Goal: Navigation & Orientation: Find specific page/section

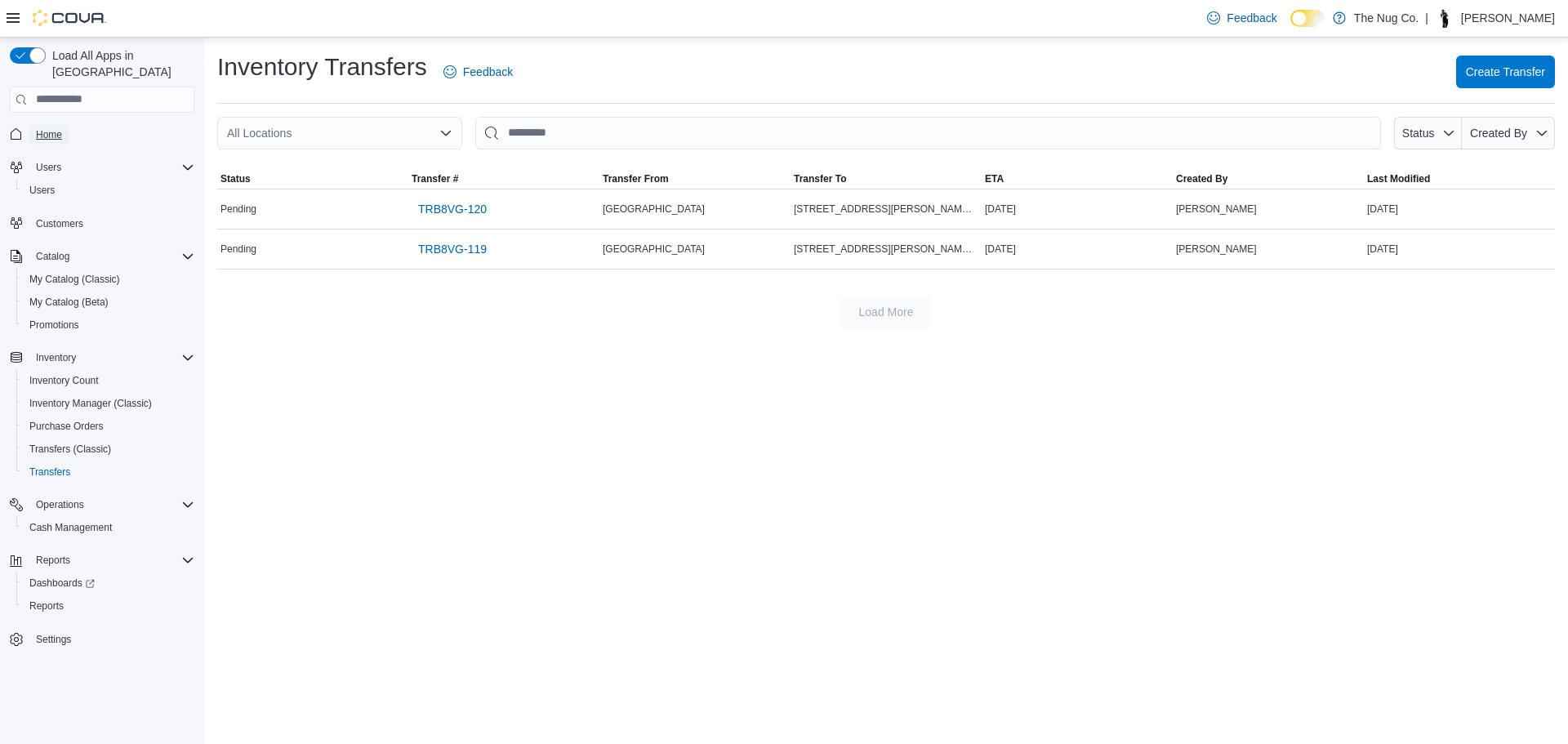
click at [62, 128] on span "Home" at bounding box center [49, 134] width 26 height 13
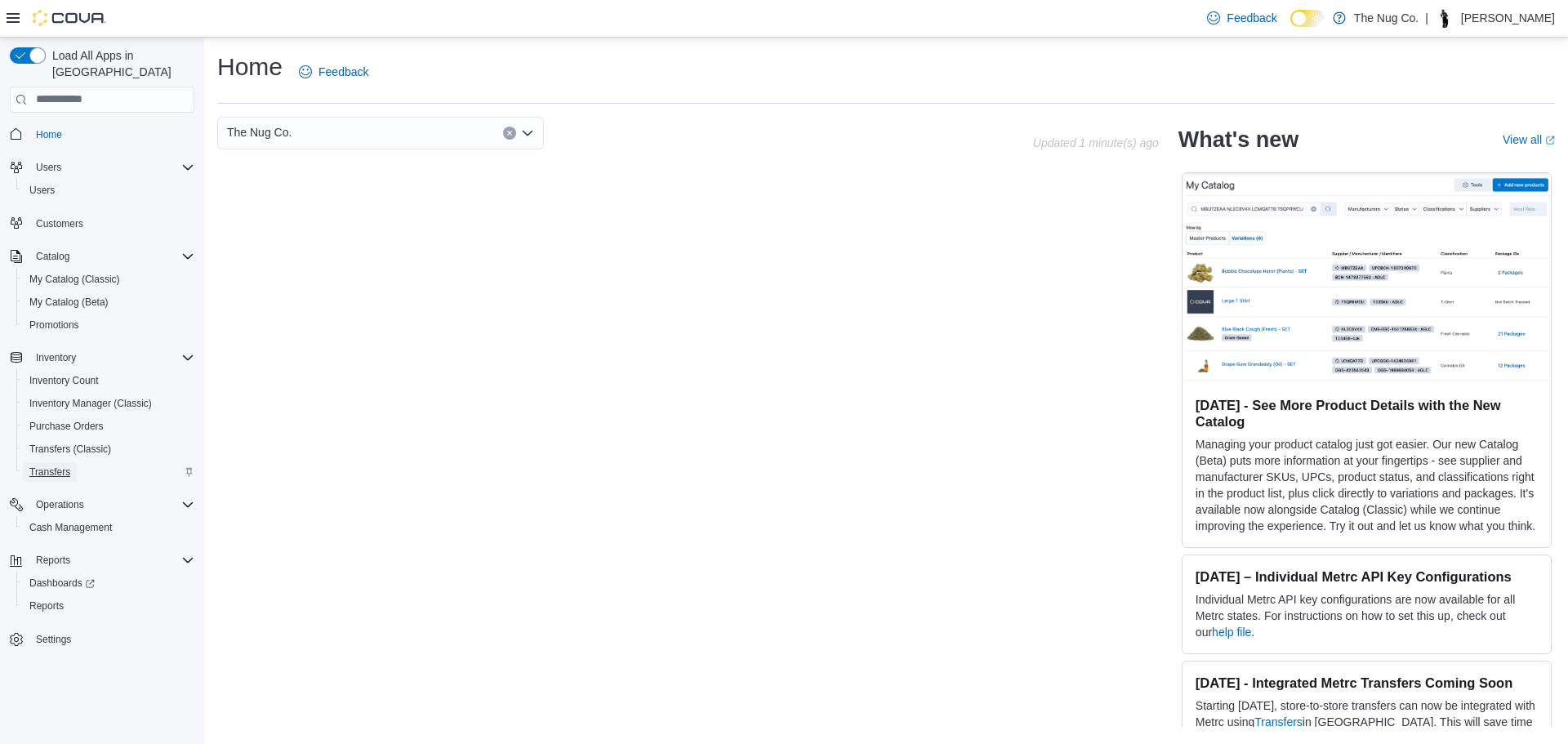
click at [72, 462] on link "Transfers" at bounding box center [50, 472] width 54 height 20
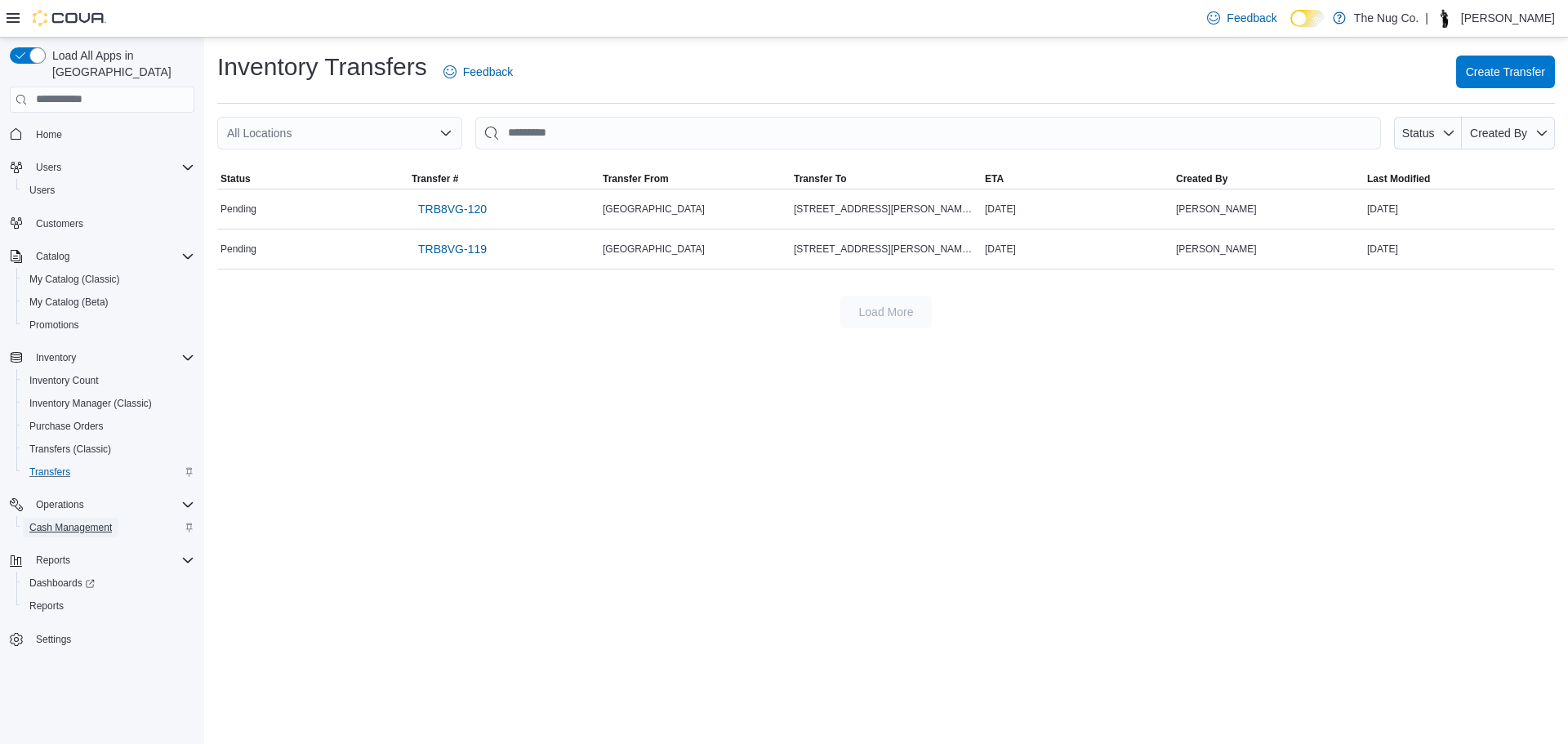
click at [57, 521] on span "Cash Management" at bounding box center [70, 527] width 83 height 13
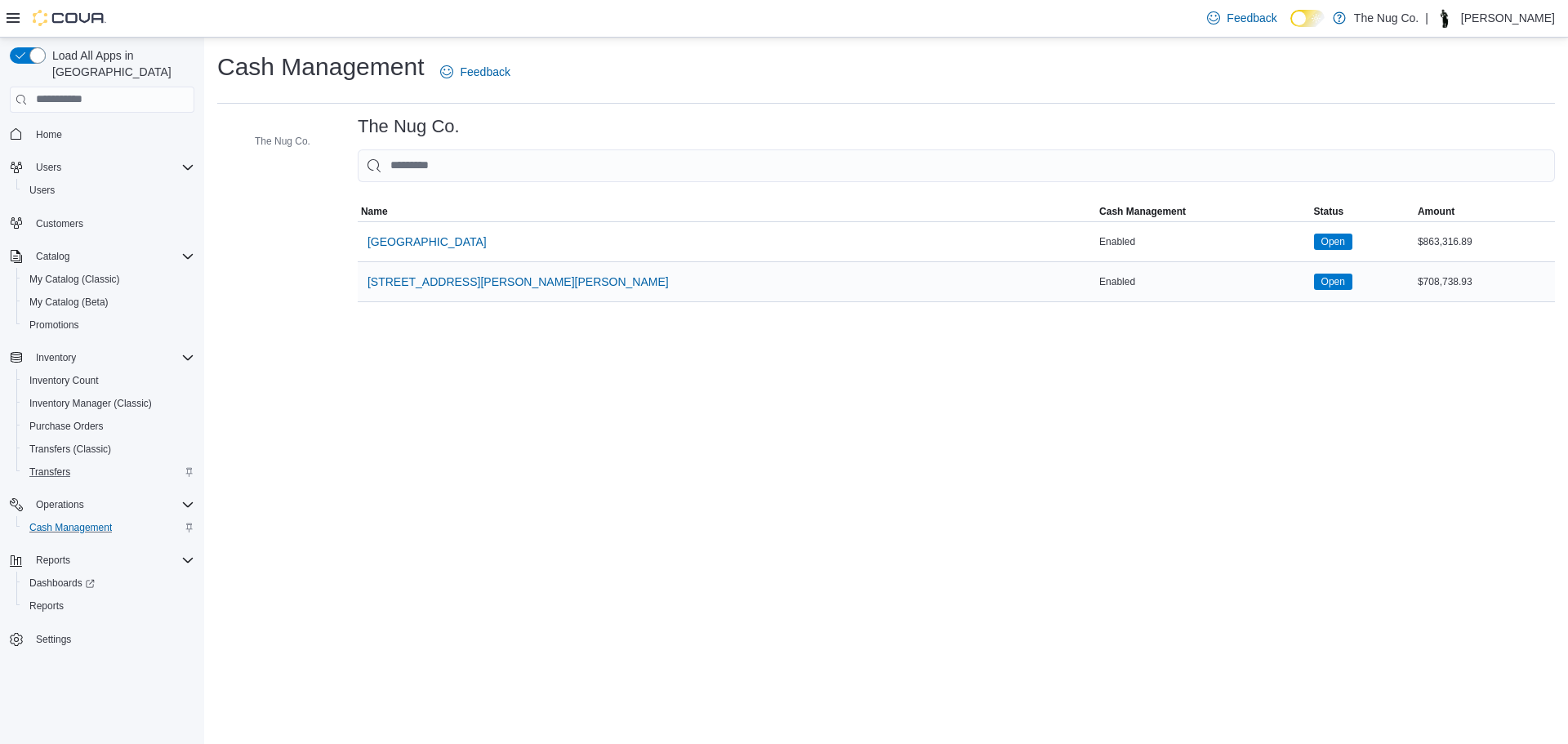
click at [496, 262] on div "[STREET_ADDRESS][PERSON_NAME][PERSON_NAME]" at bounding box center [727, 282] width 738 height 39
click at [473, 283] on span "[STREET_ADDRESS][PERSON_NAME][PERSON_NAME]" at bounding box center [518, 281] width 302 height 16
click at [461, 235] on span "[GEOGRAPHIC_DATA]" at bounding box center [427, 241] width 120 height 16
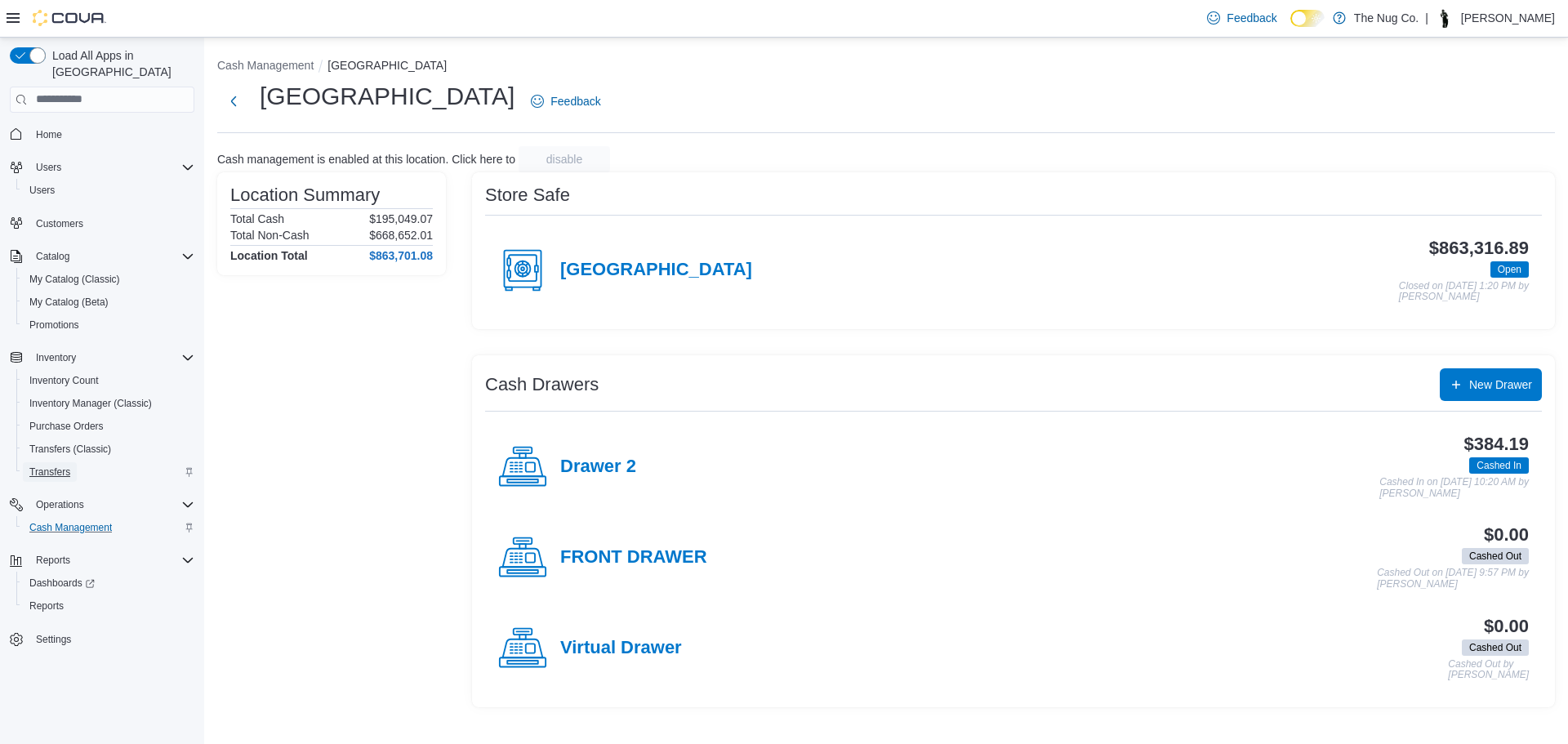
click at [68, 463] on span "Transfers" at bounding box center [50, 472] width 41 height 20
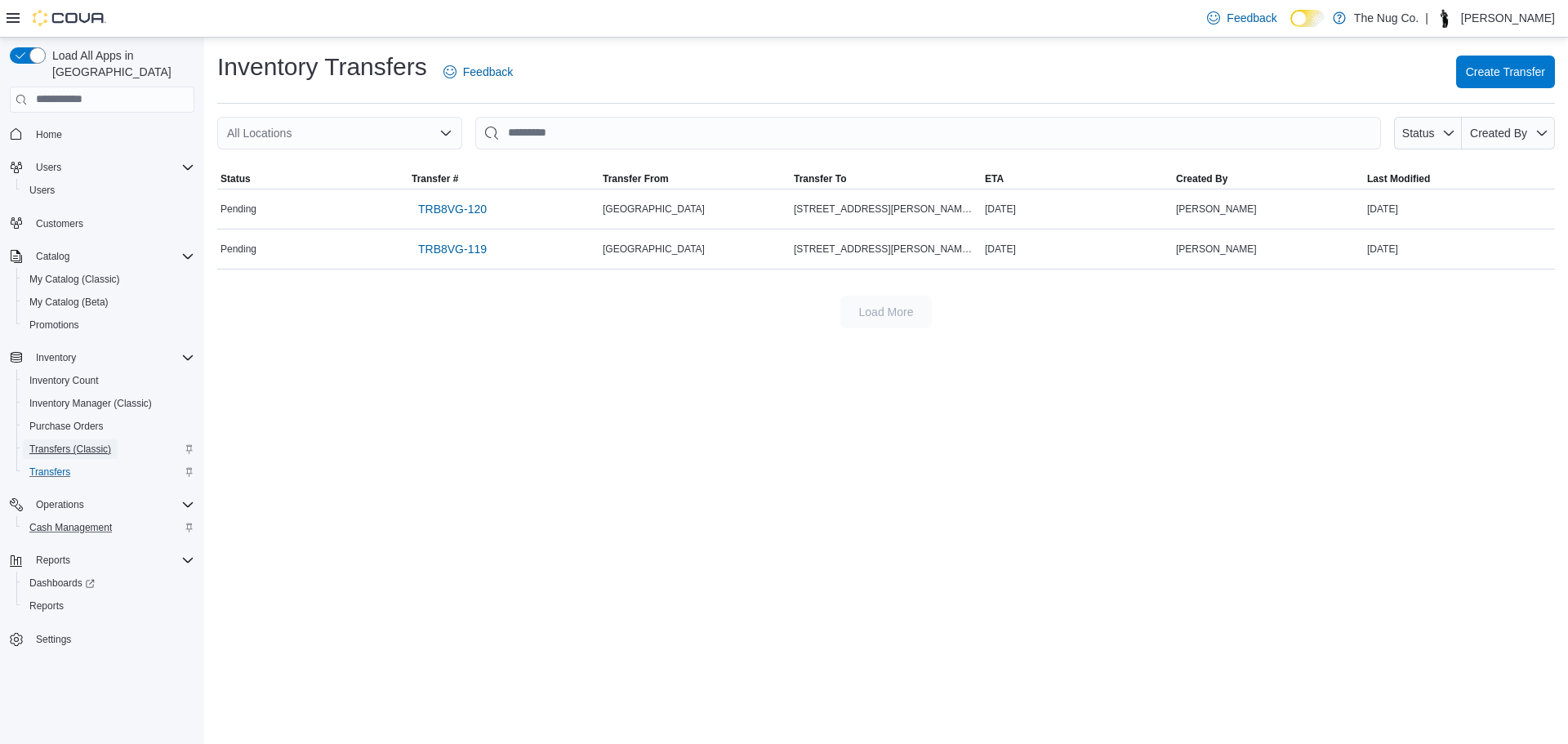
click at [58, 442] on span "Transfers (Classic)" at bounding box center [70, 448] width 82 height 13
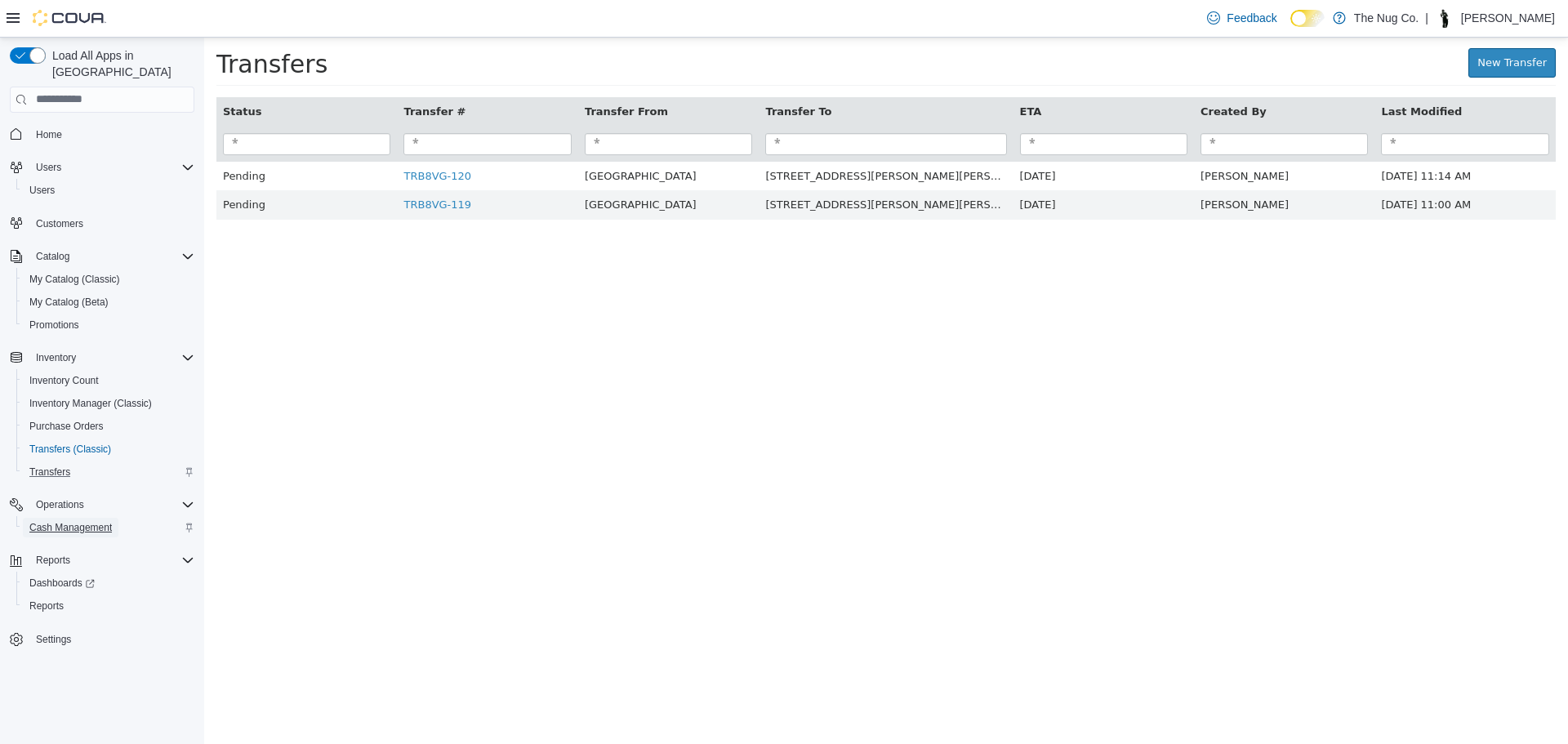
click at [81, 521] on span "Cash Management" at bounding box center [70, 527] width 83 height 13
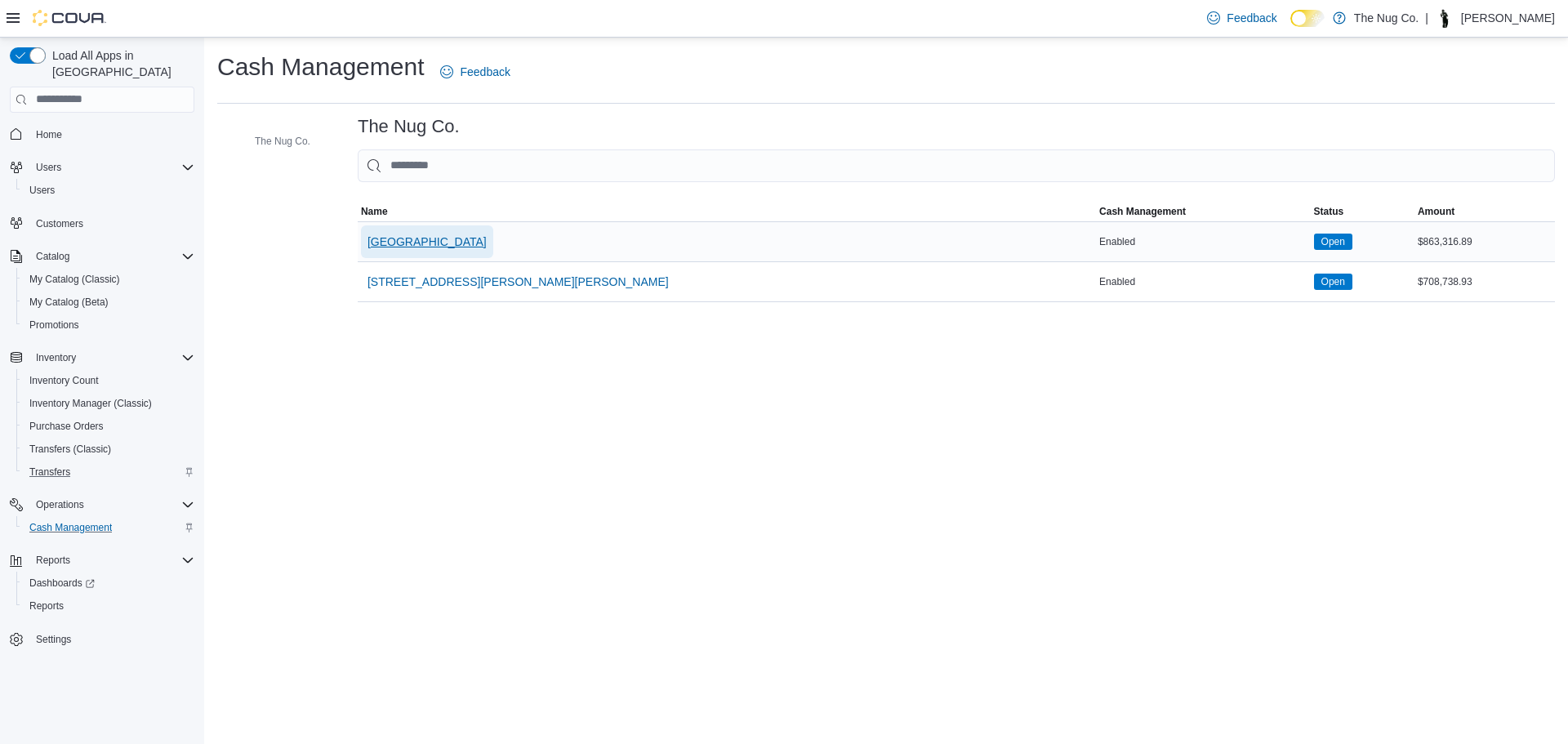
click at [465, 238] on span "[GEOGRAPHIC_DATA]" at bounding box center [427, 241] width 120 height 16
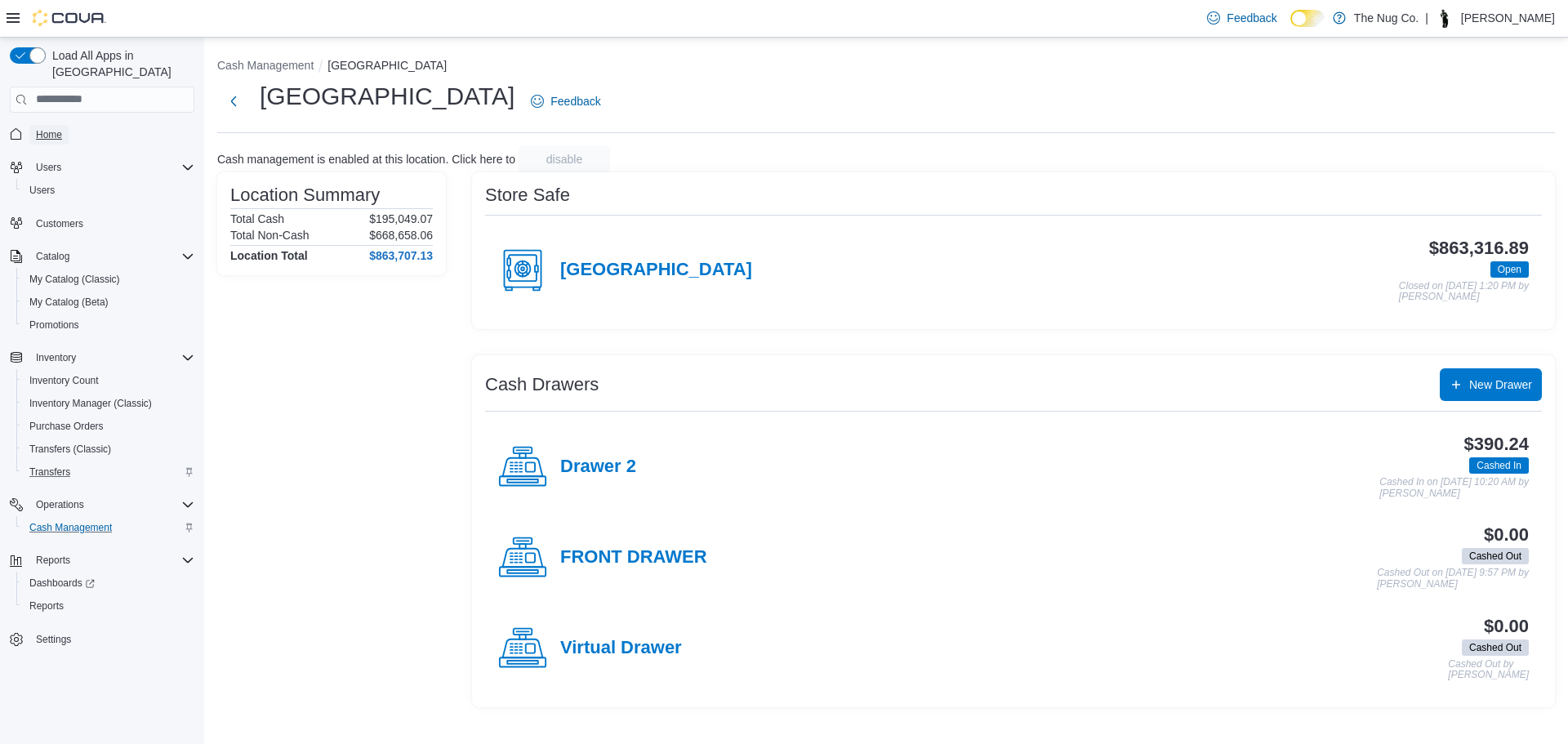
click at [49, 125] on span "Home" at bounding box center [49, 134] width 26 height 20
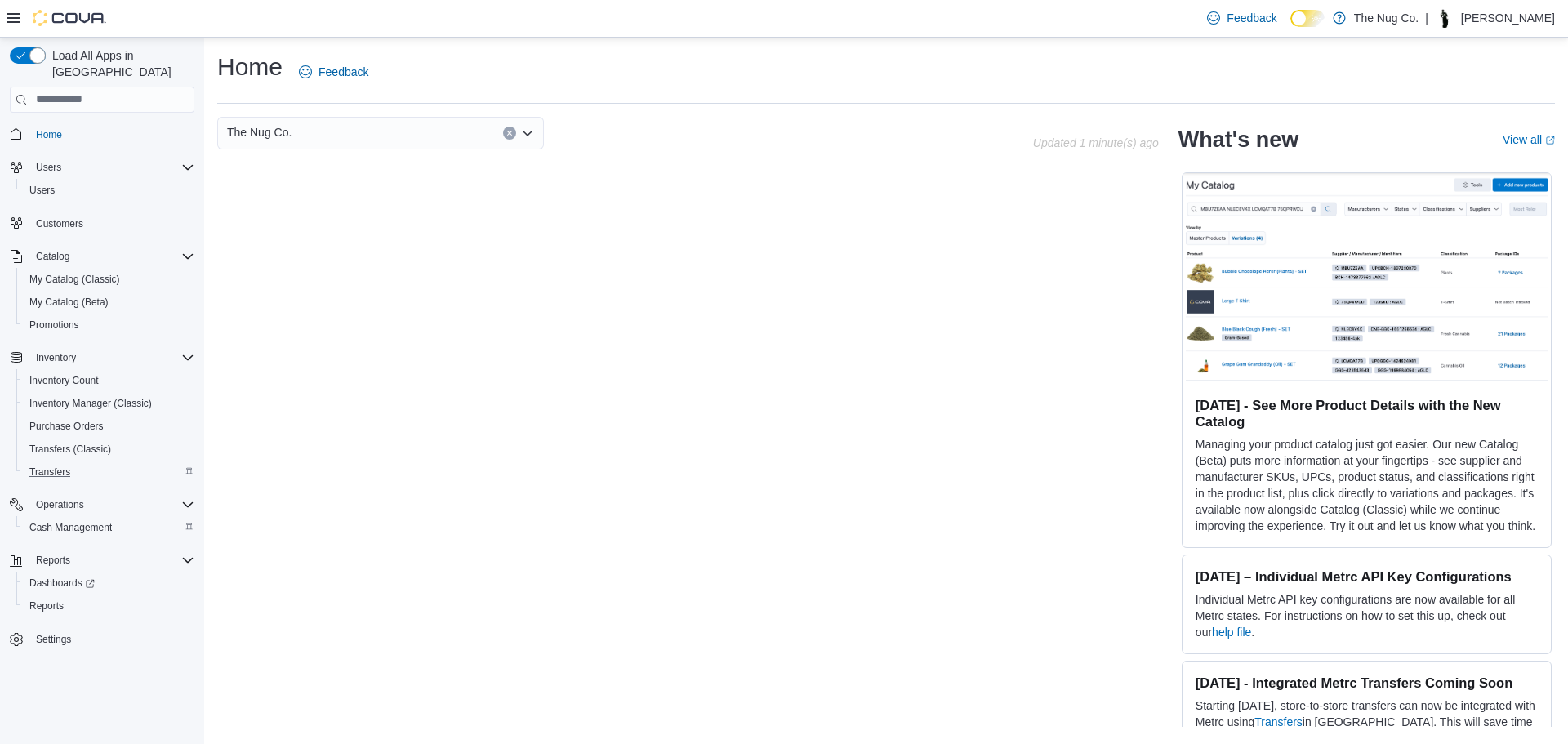
click at [132, 518] on div "Cash Management" at bounding box center [109, 527] width 172 height 20
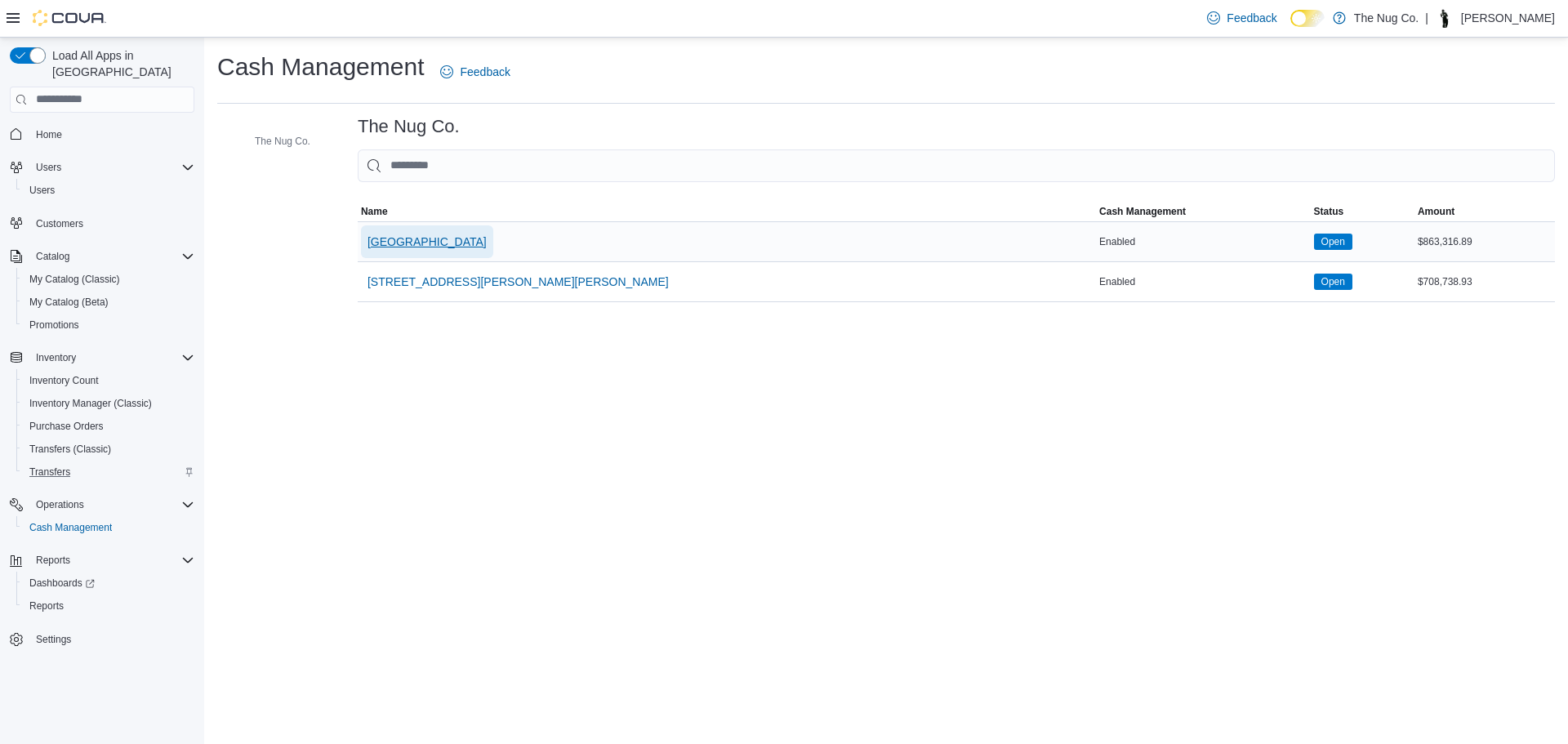
click at [465, 231] on span "[GEOGRAPHIC_DATA]" at bounding box center [427, 242] width 120 height 32
